Goal: Find specific page/section: Find specific page/section

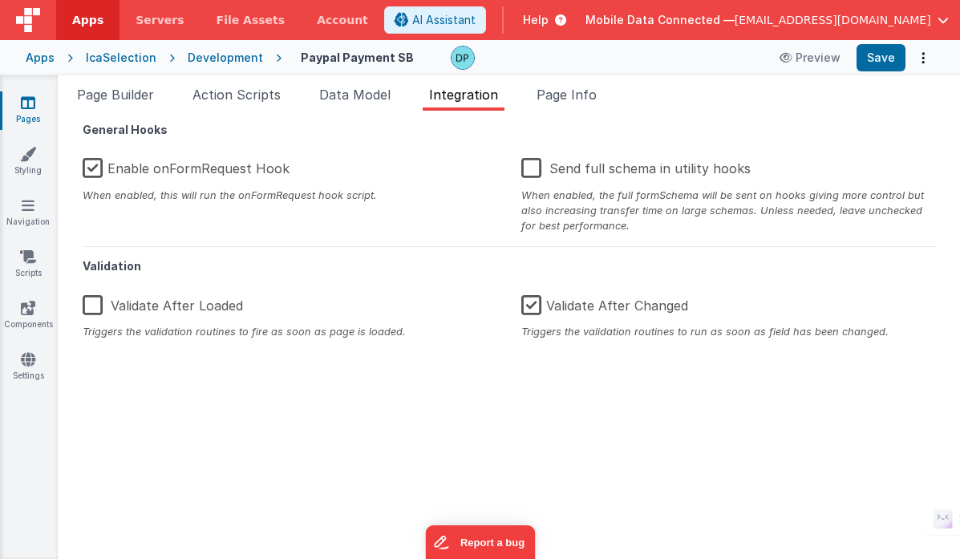
click at [205, 56] on div "Development" at bounding box center [225, 58] width 75 height 16
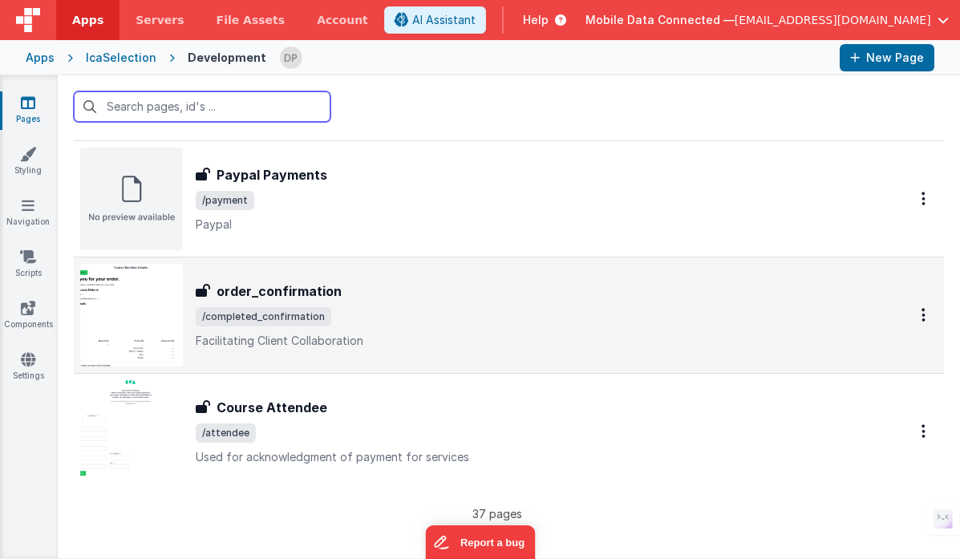
scroll to position [3994, 0]
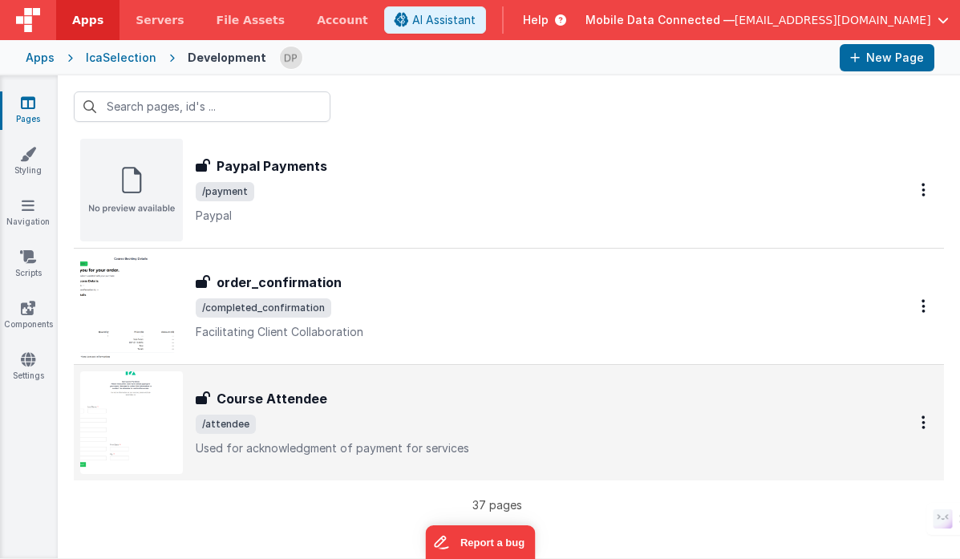
click at [388, 400] on div "Course Attendee" at bounding box center [533, 398] width 675 height 19
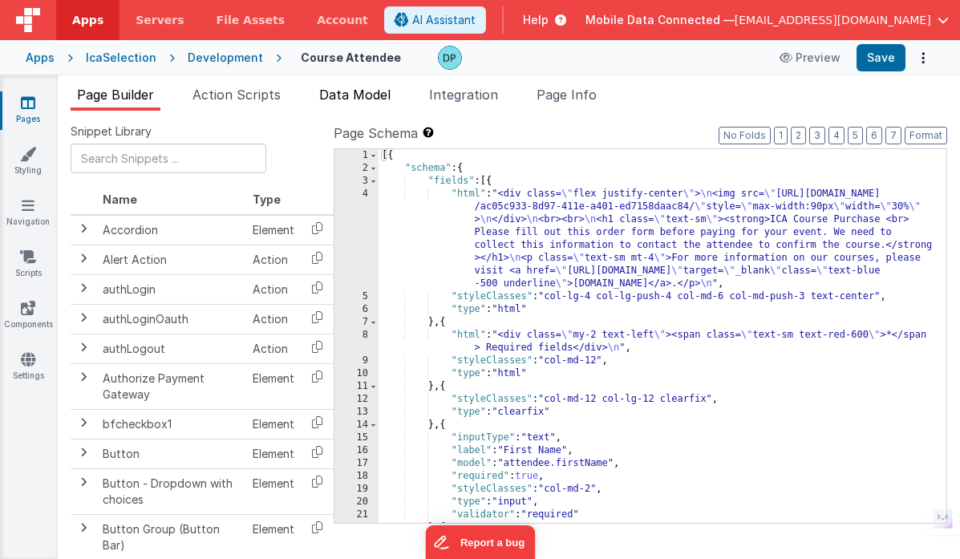
click at [366, 93] on span "Data Model" at bounding box center [354, 95] width 71 height 16
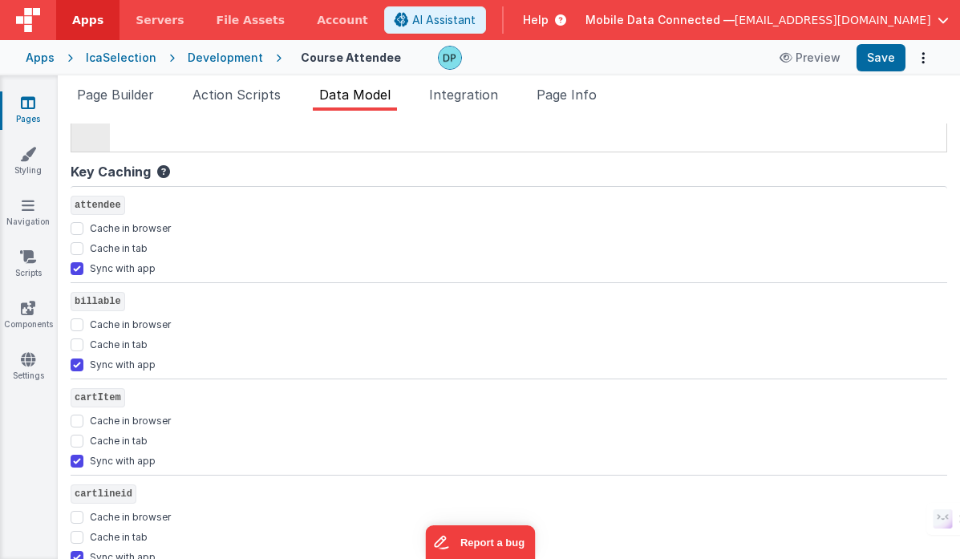
scroll to position [257, 0]
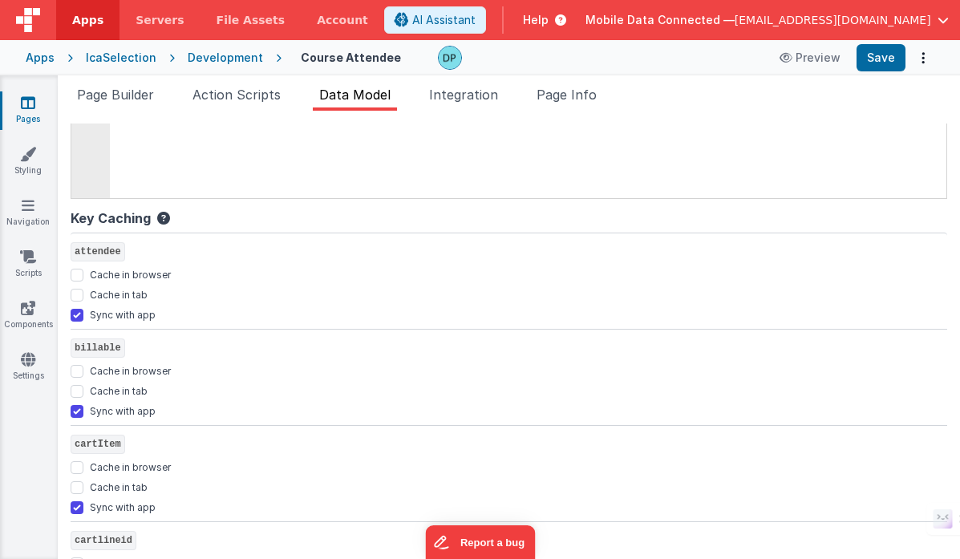
click at [229, 59] on div "Development" at bounding box center [225, 58] width 75 height 16
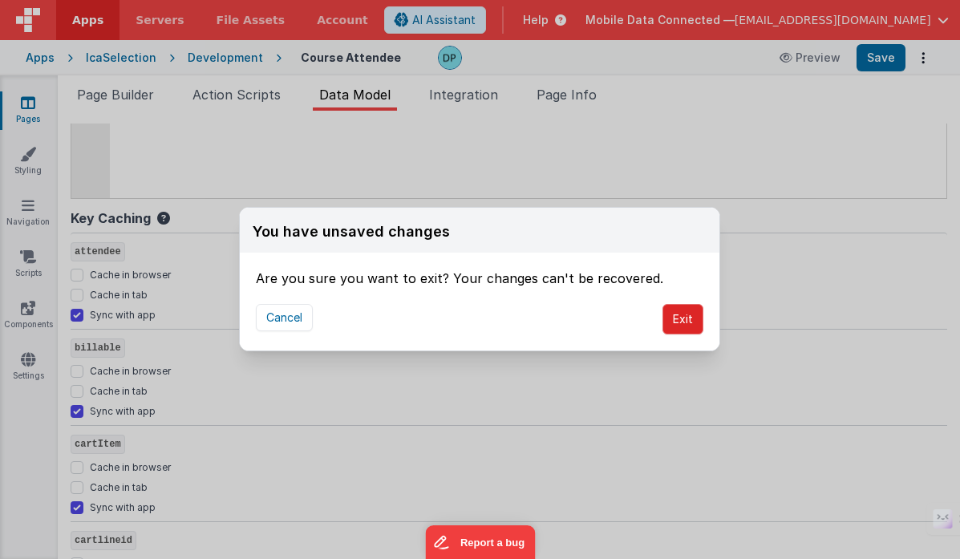
click at [677, 320] on button "Exit" at bounding box center [683, 319] width 41 height 30
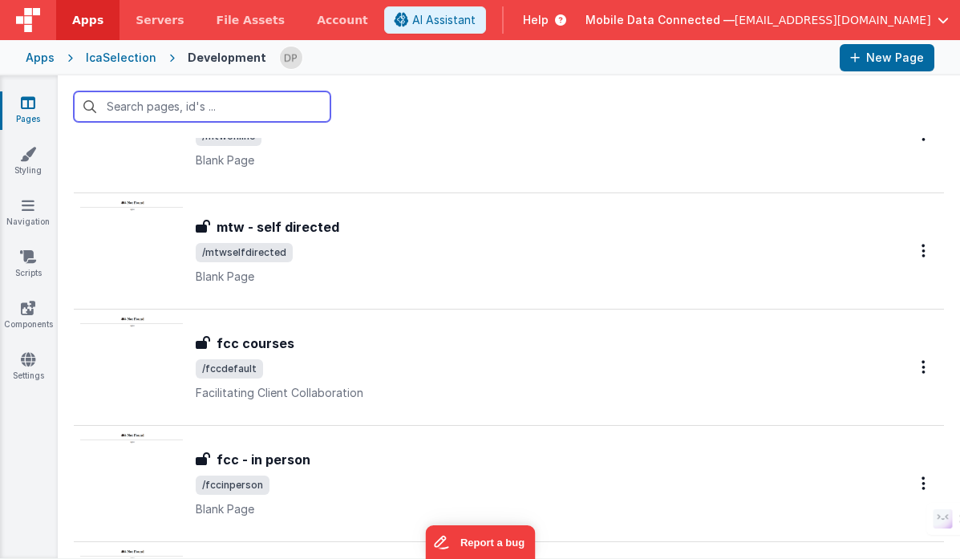
scroll to position [1060, 0]
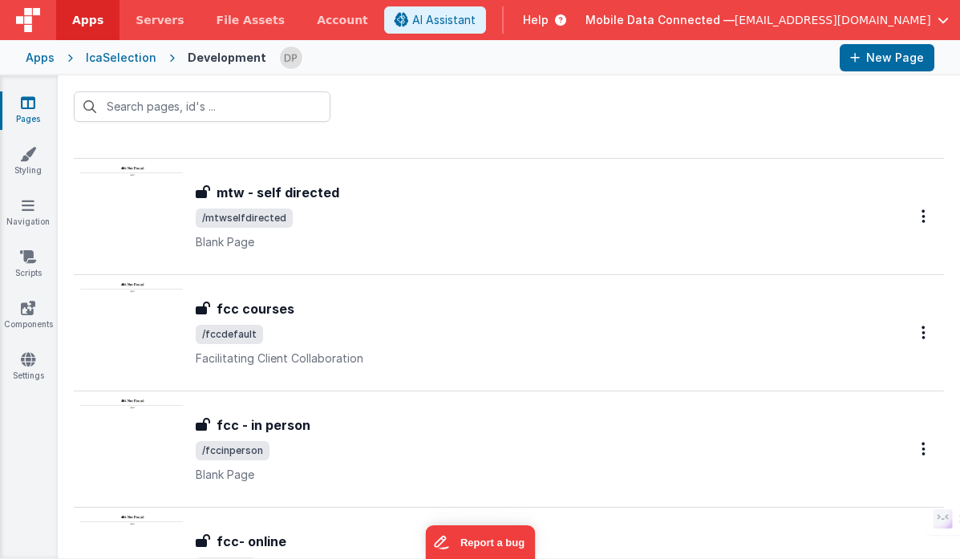
click at [133, 58] on div "IcaSelection" at bounding box center [121, 58] width 71 height 16
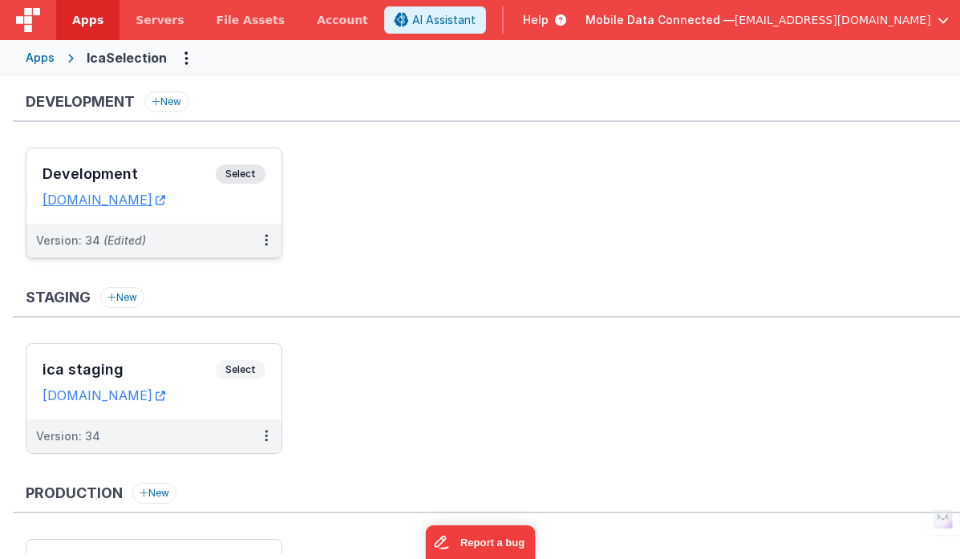
click at [241, 174] on span "Select" at bounding box center [241, 173] width 50 height 19
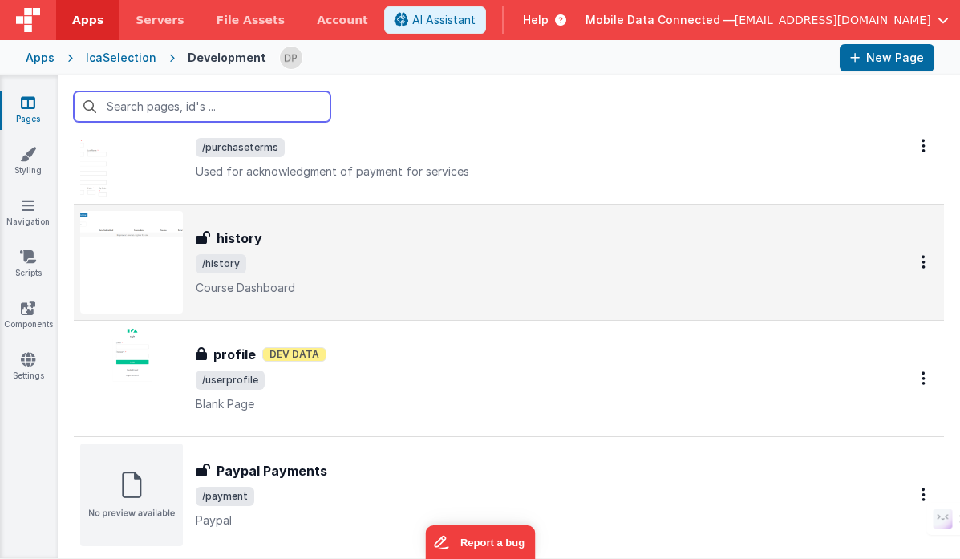
scroll to position [3966, 0]
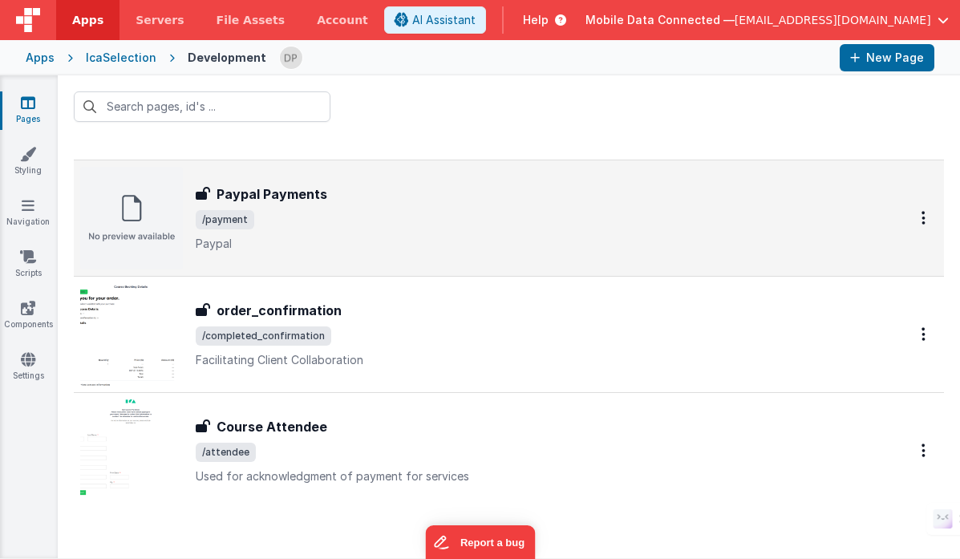
click at [394, 232] on div "Paypal Payments Paypal Payments /payment Paypal" at bounding box center [533, 218] width 675 height 67
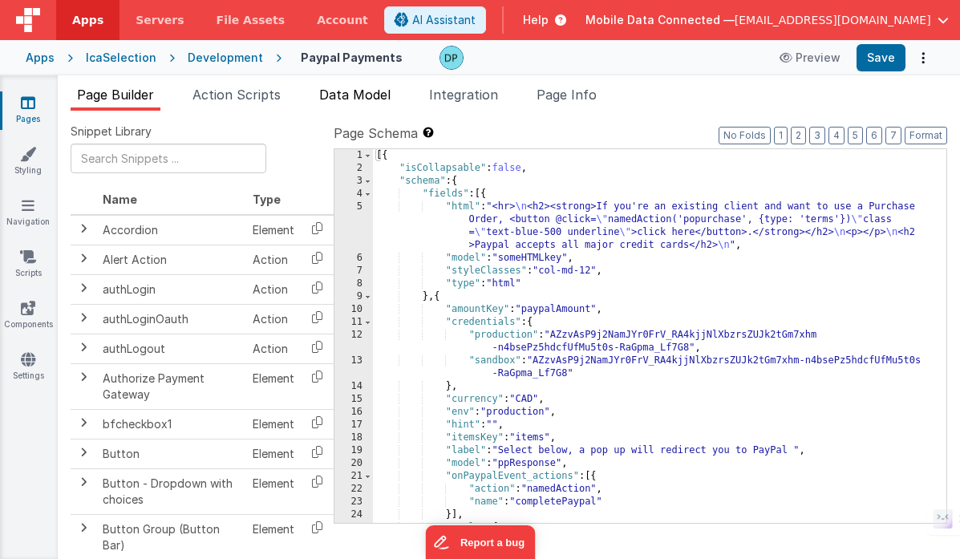
click at [343, 95] on span "Data Model" at bounding box center [354, 95] width 71 height 16
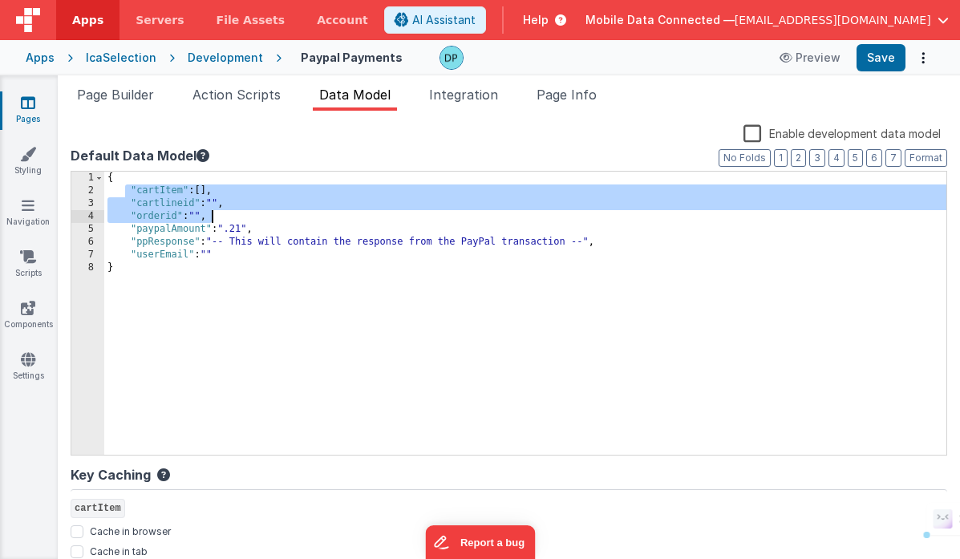
drag, startPoint x: 127, startPoint y: 193, endPoint x: 318, endPoint y: 214, distance: 192.1
click at [318, 214] on div "{ "cartItem" : [ ] , "cartlineid" : "" , "orderid" : "" , "paypalAmount" : ".21…" at bounding box center [525, 326] width 842 height 309
click at [271, 163] on label "Default Data Model" at bounding box center [509, 155] width 877 height 19
click at [229, 61] on div "Development" at bounding box center [225, 58] width 75 height 16
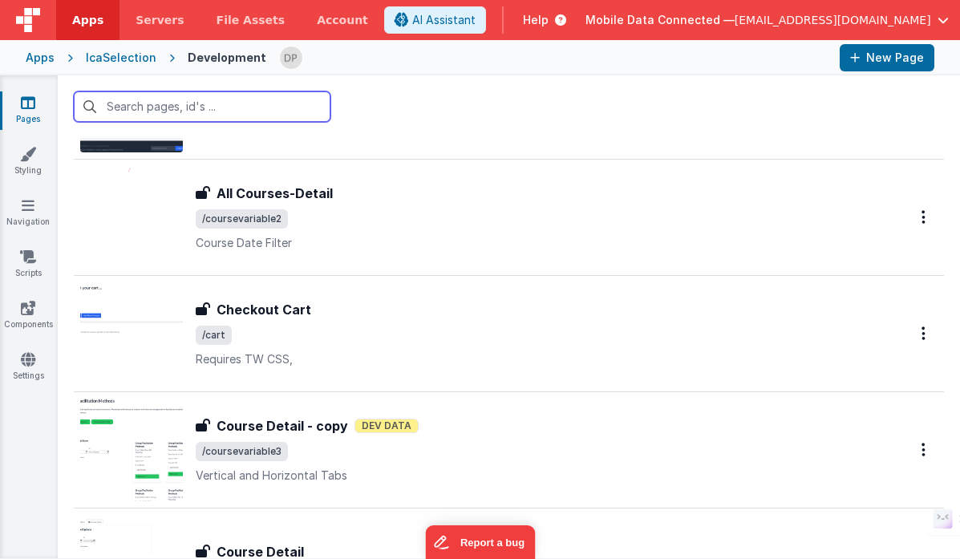
scroll to position [2253, 0]
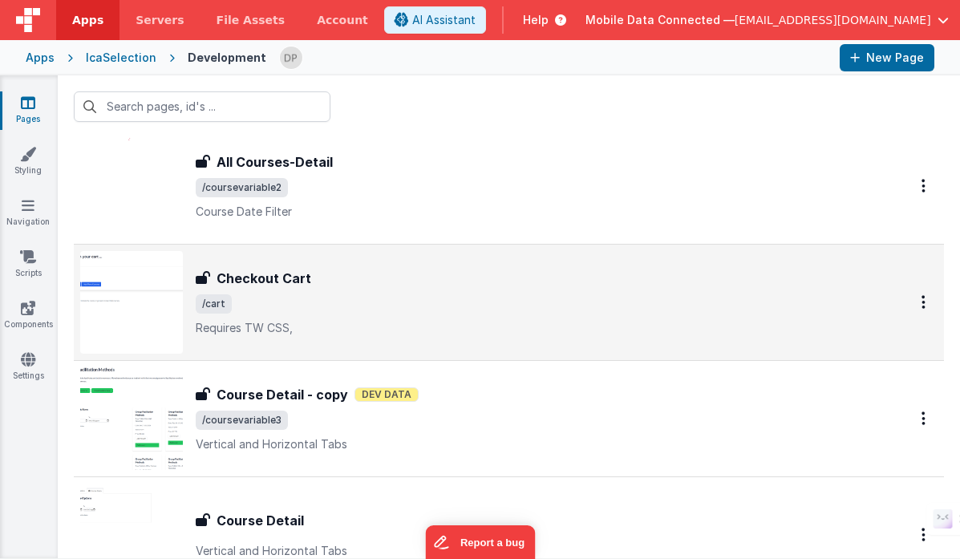
click at [330, 289] on div "Checkout Cart Checkout Cart /cart Requires TW CSS," at bounding box center [533, 302] width 675 height 67
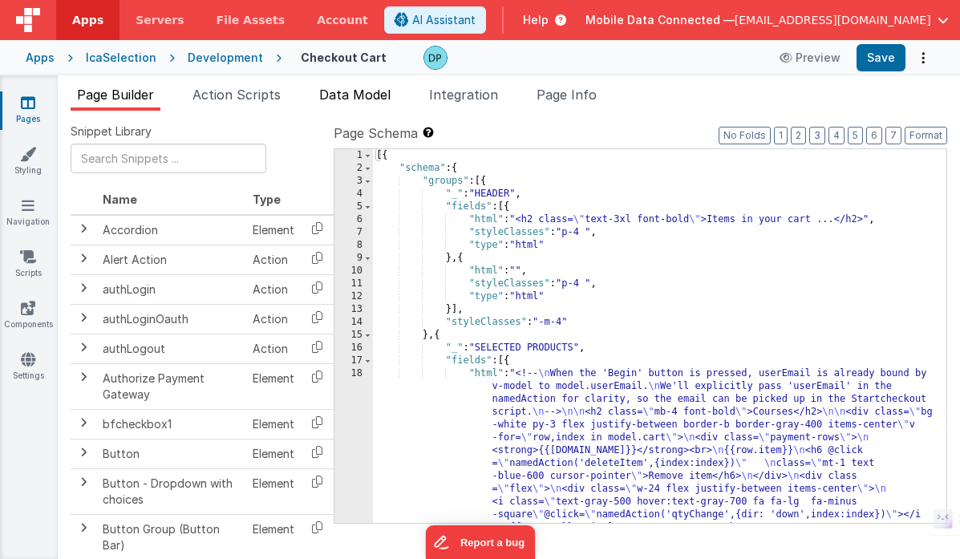
click at [362, 91] on span "Data Model" at bounding box center [354, 95] width 71 height 16
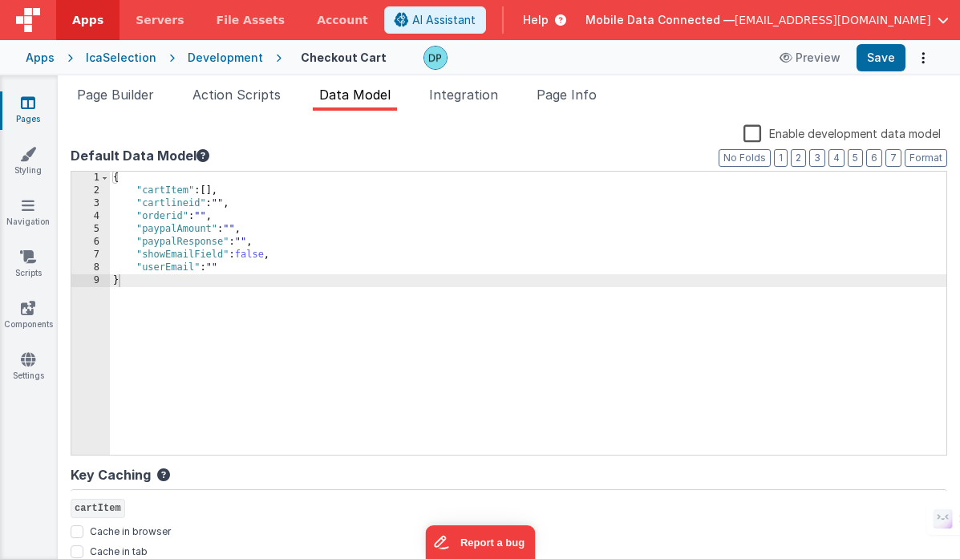
click at [236, 55] on div "Development" at bounding box center [225, 58] width 75 height 16
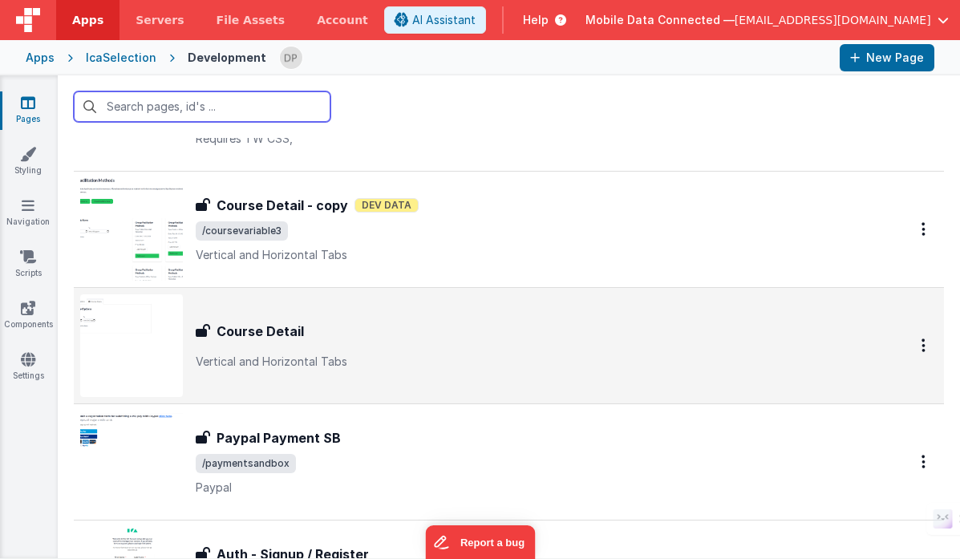
scroll to position [2601, 0]
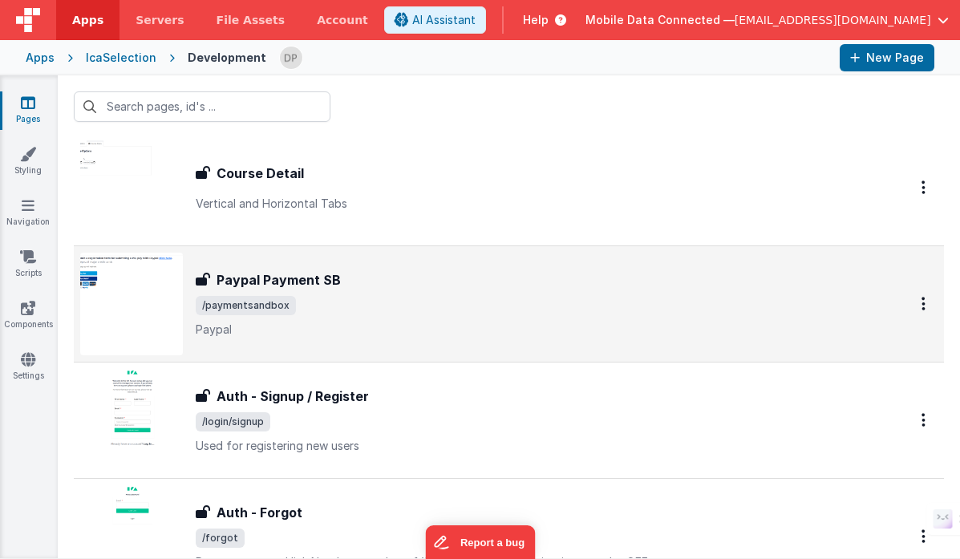
click at [358, 313] on span "/paymentsandbox" at bounding box center [533, 305] width 675 height 19
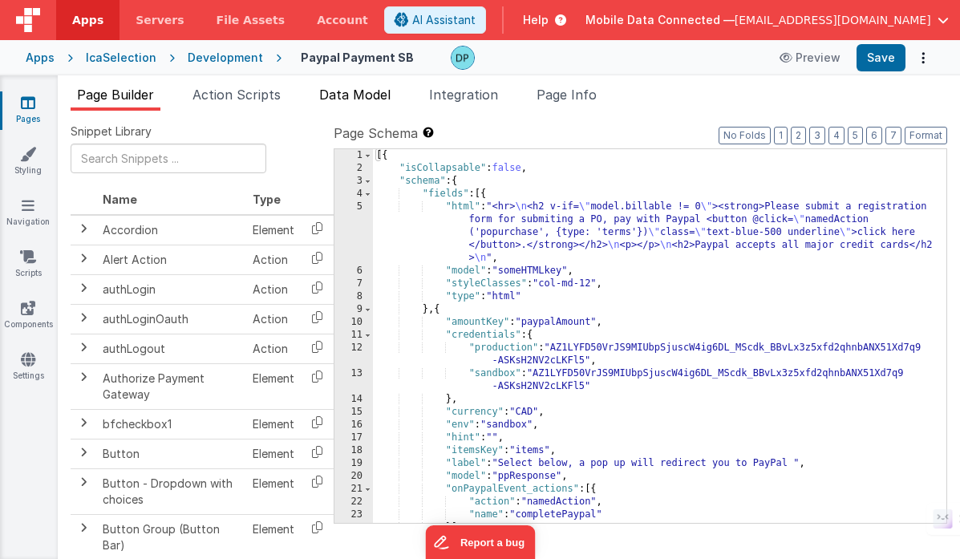
click at [357, 94] on span "Data Model" at bounding box center [354, 95] width 71 height 16
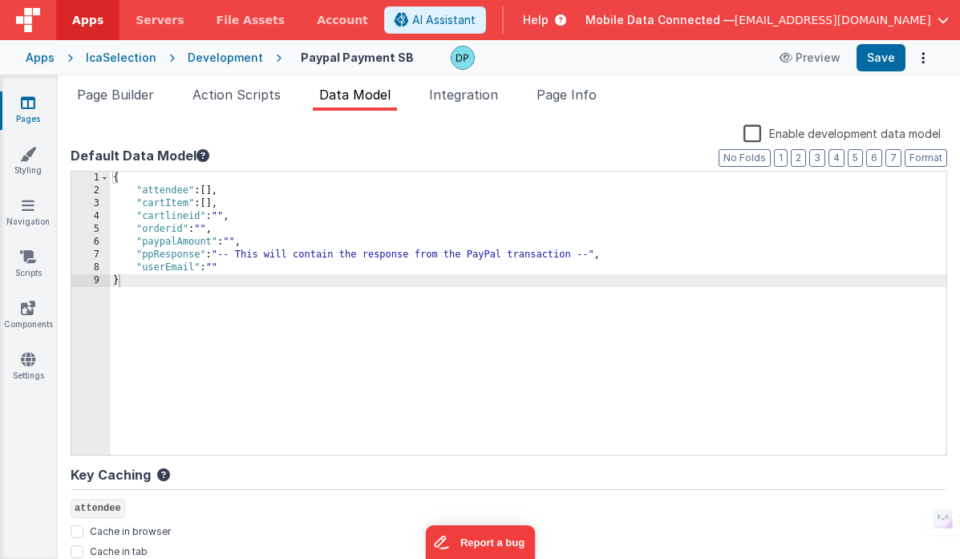
click at [223, 56] on div "Development" at bounding box center [225, 58] width 75 height 16
